Goal: Find specific page/section: Find specific page/section

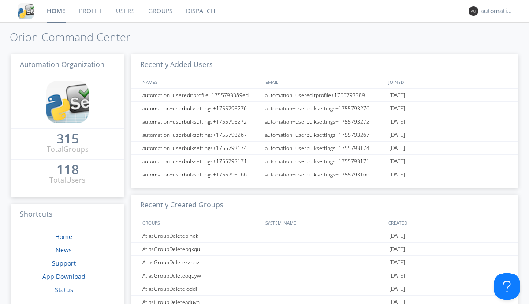
click at [200, 11] on link "Dispatch" at bounding box center [200, 11] width 42 height 22
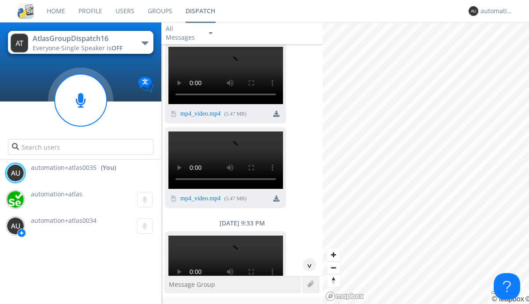
scroll to position [668, 0]
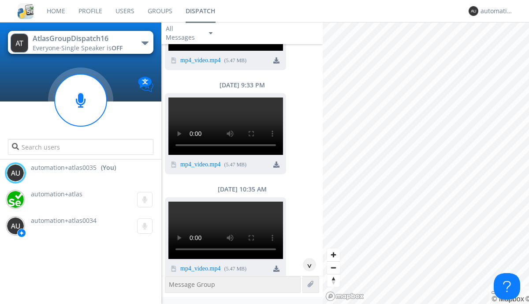
click at [145, 43] on div "button" at bounding box center [144, 43] width 7 height 4
click at [0, 0] on span "AtlasGroupDispatch17" at bounding box center [0, 0] width 0 height 0
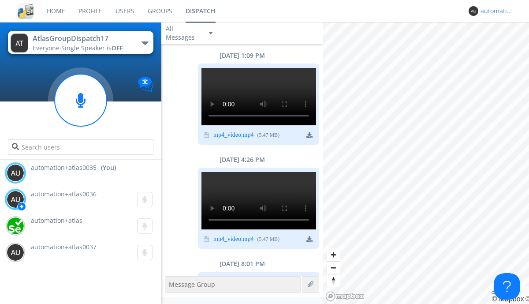
click at [494, 11] on div "automation+atlas0035" at bounding box center [496, 11] width 33 height 9
